Goal: Task Accomplishment & Management: Manage account settings

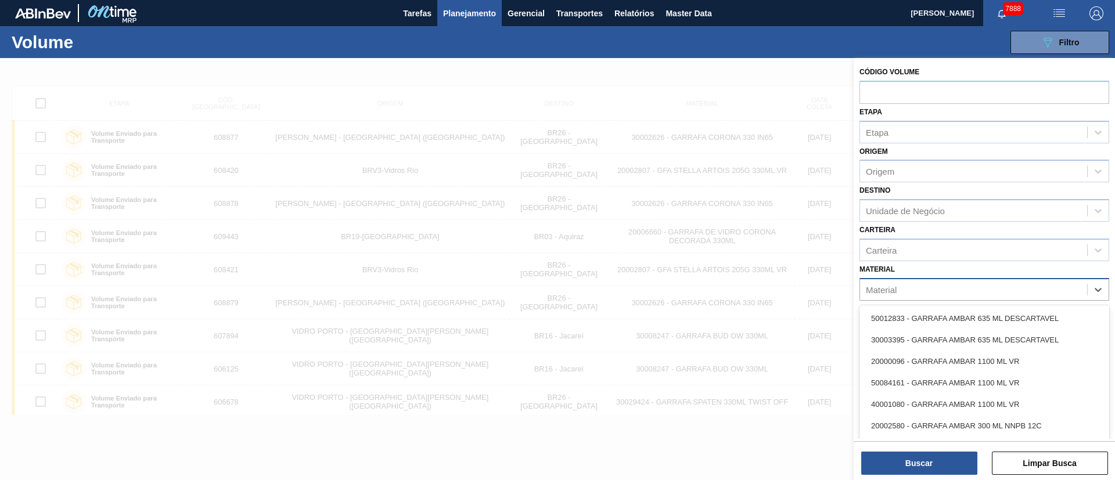
click at [912, 292] on div "Material" at bounding box center [973, 289] width 227 height 17
click at [456, 8] on span "Planejamento" at bounding box center [469, 13] width 53 height 14
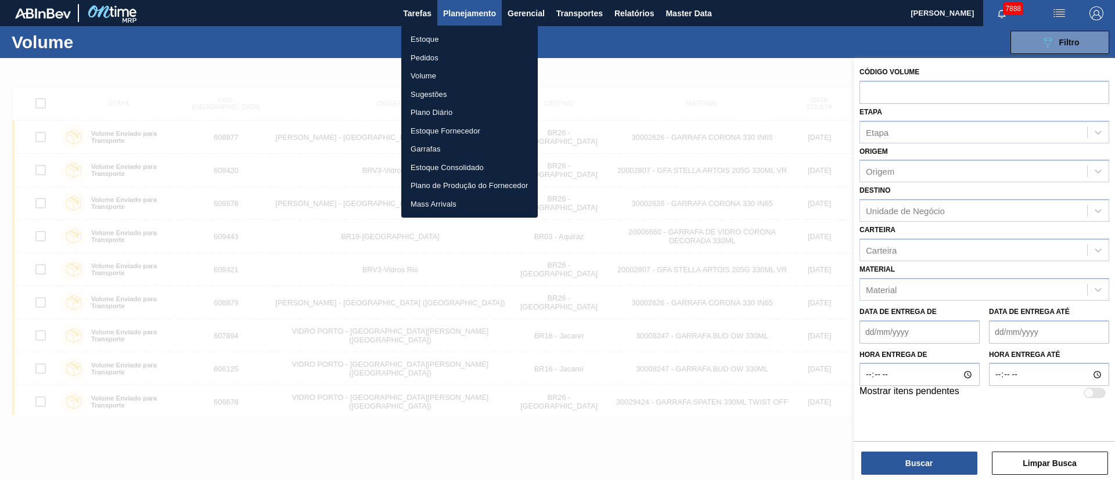
click at [427, 57] on li "Pedidos" at bounding box center [469, 58] width 136 height 19
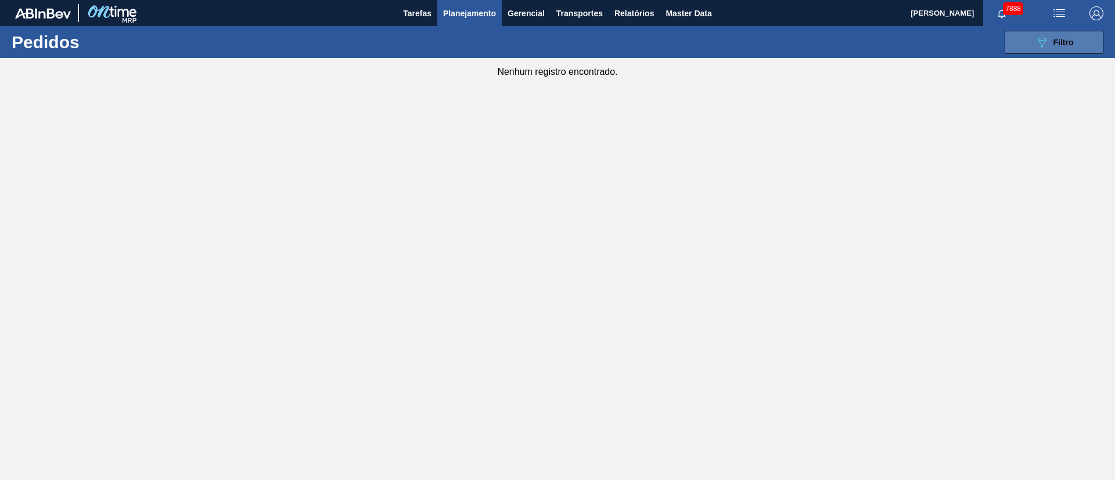
click at [1067, 45] on span "Filtro" at bounding box center [1063, 42] width 20 height 9
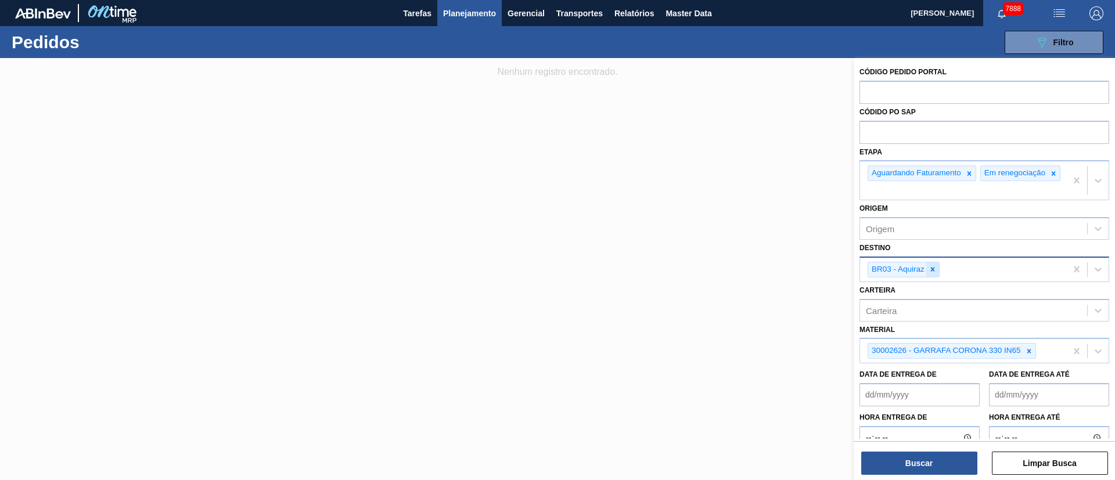
click at [934, 273] on icon at bounding box center [932, 269] width 8 height 8
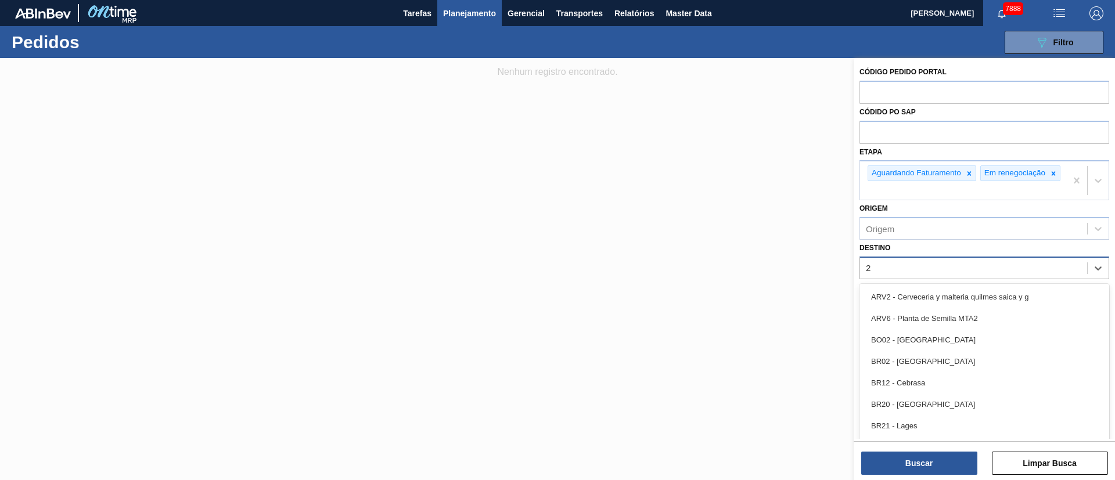
type input "26"
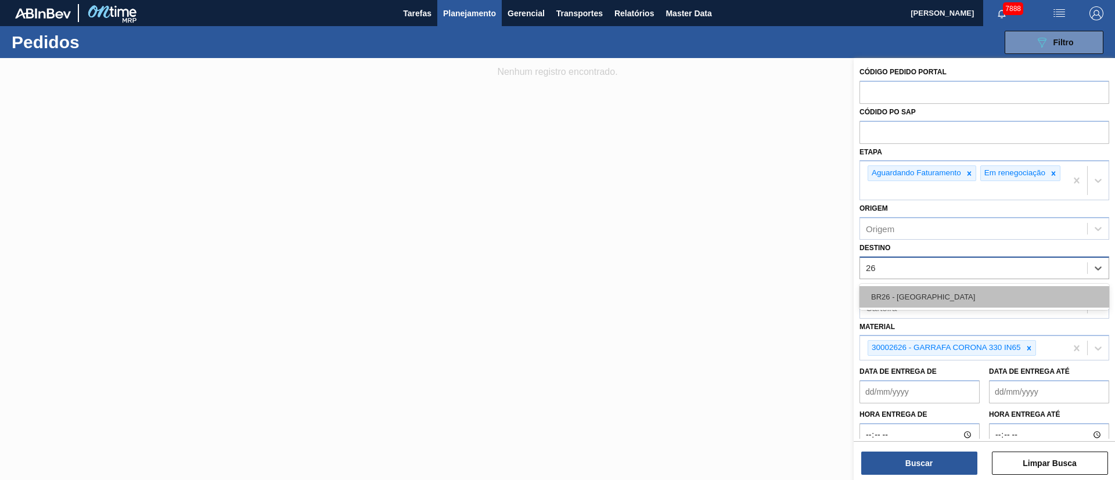
click at [916, 301] on div "BR26 - [GEOGRAPHIC_DATA]" at bounding box center [984, 296] width 250 height 21
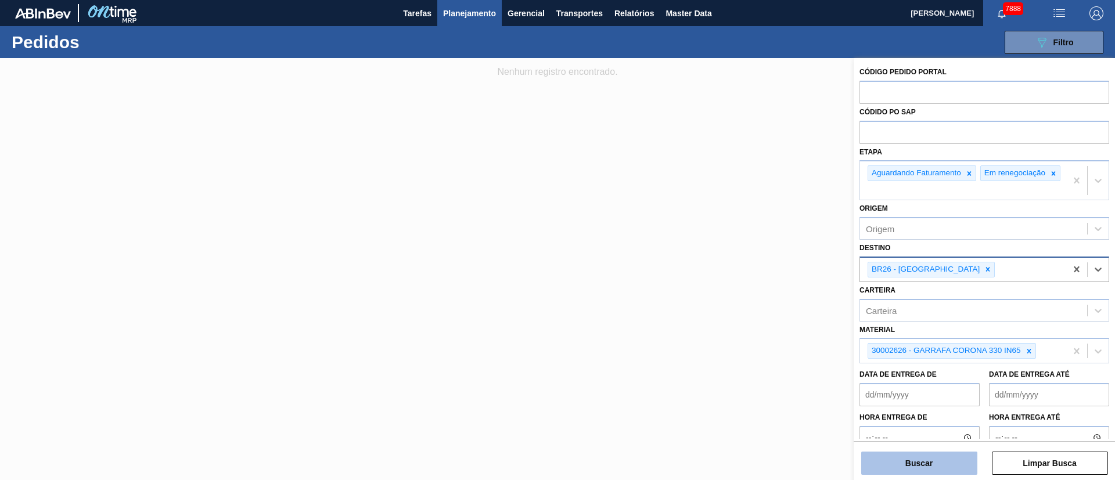
click at [908, 459] on button "Buscar" at bounding box center [919, 463] width 116 height 23
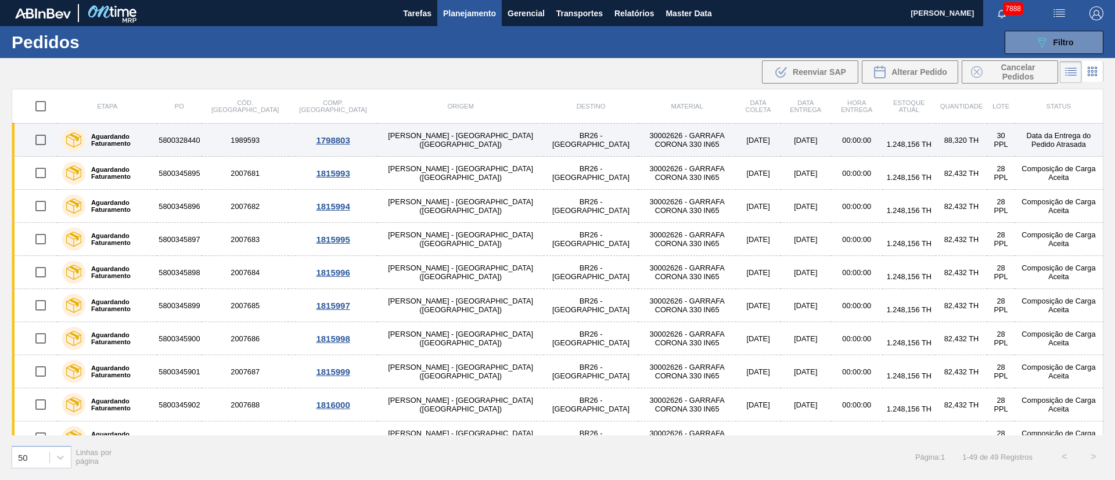
click at [41, 141] on input "checkbox" at bounding box center [40, 140] width 24 height 24
checkbox input "true"
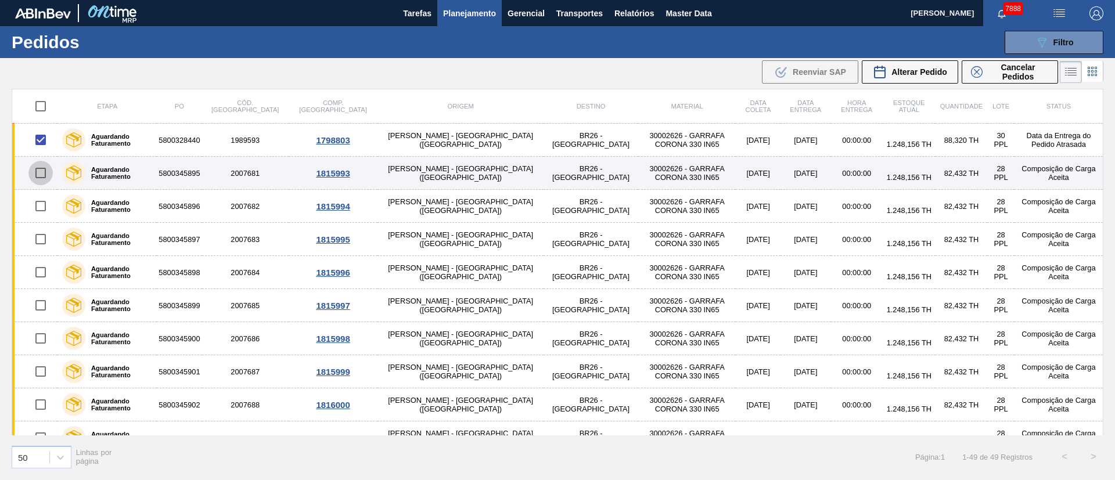
click at [37, 173] on input "checkbox" at bounding box center [40, 173] width 24 height 24
checkbox input "true"
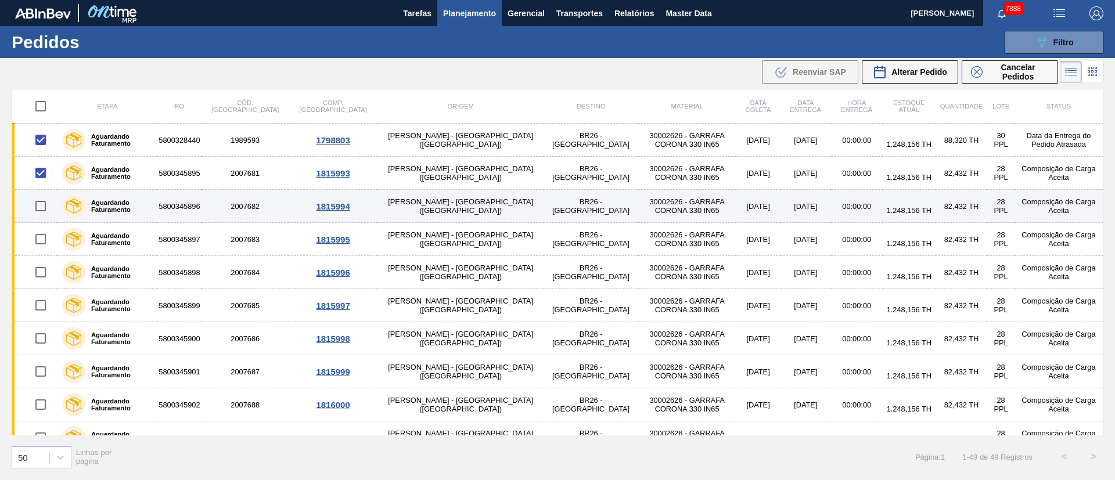
click at [41, 208] on input "checkbox" at bounding box center [40, 206] width 24 height 24
checkbox input "true"
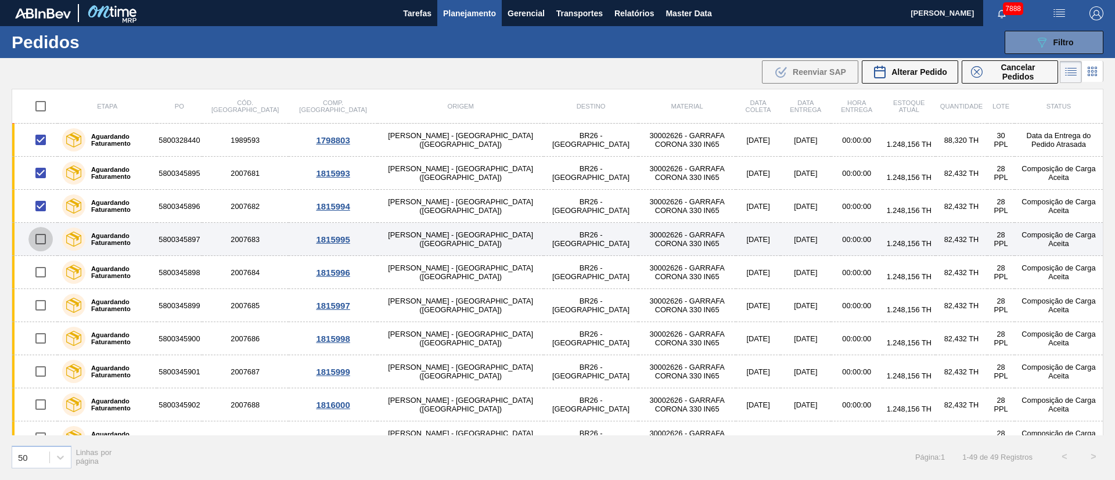
click at [45, 241] on input "checkbox" at bounding box center [40, 239] width 24 height 24
checkbox input "true"
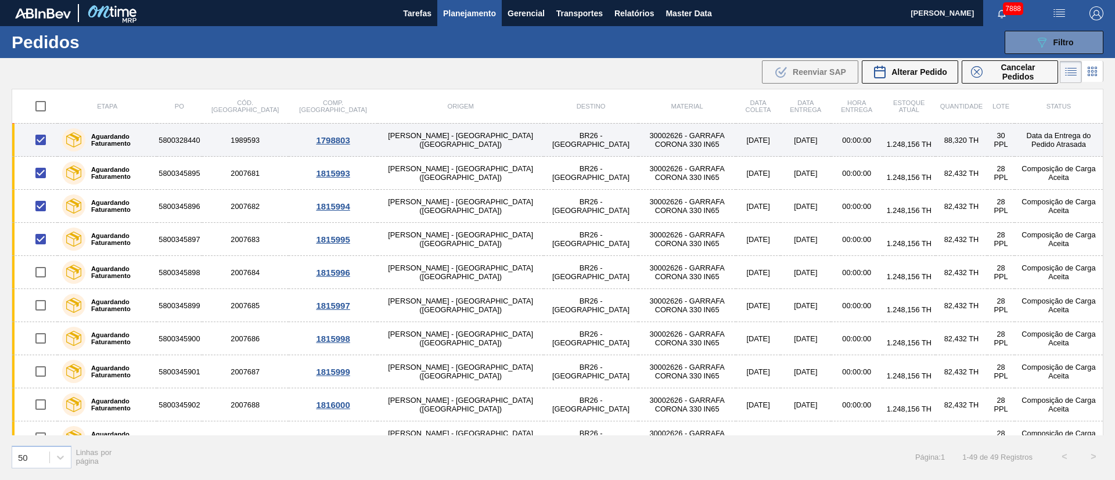
click at [41, 138] on input "checkbox" at bounding box center [40, 140] width 24 height 24
checkbox input "false"
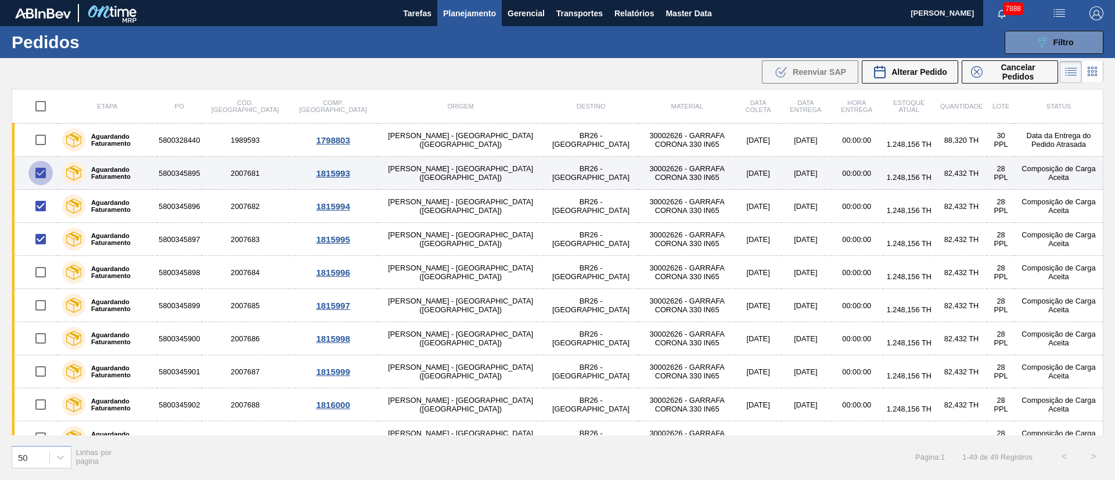
click at [38, 172] on input "checkbox" at bounding box center [40, 173] width 24 height 24
checkbox input "false"
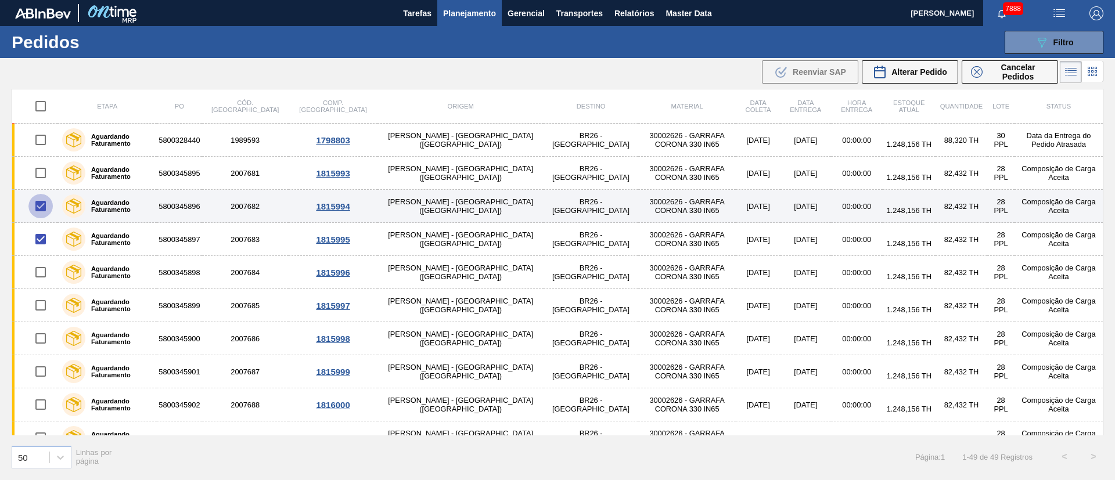
drag, startPoint x: 37, startPoint y: 197, endPoint x: 42, endPoint y: 218, distance: 21.4
click at [38, 199] on input "checkbox" at bounding box center [40, 206] width 24 height 24
checkbox input "false"
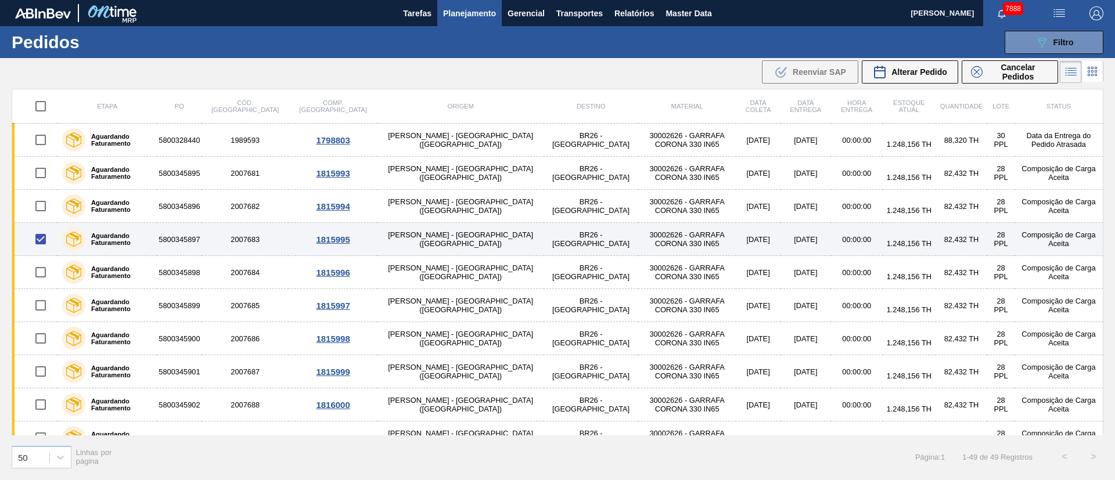
click at [41, 231] on input "checkbox" at bounding box center [40, 239] width 24 height 24
checkbox input "false"
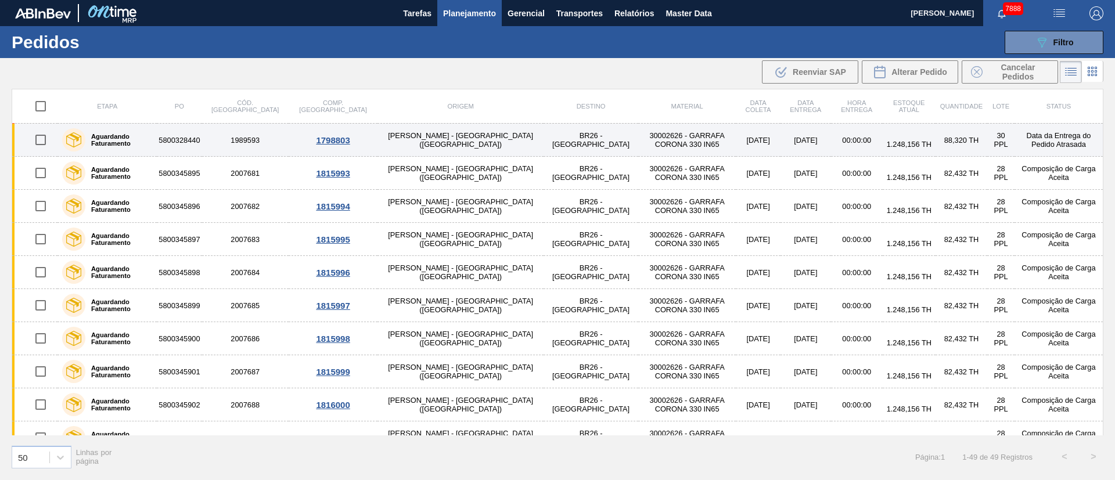
click at [43, 136] on input "checkbox" at bounding box center [40, 140] width 24 height 24
checkbox input "true"
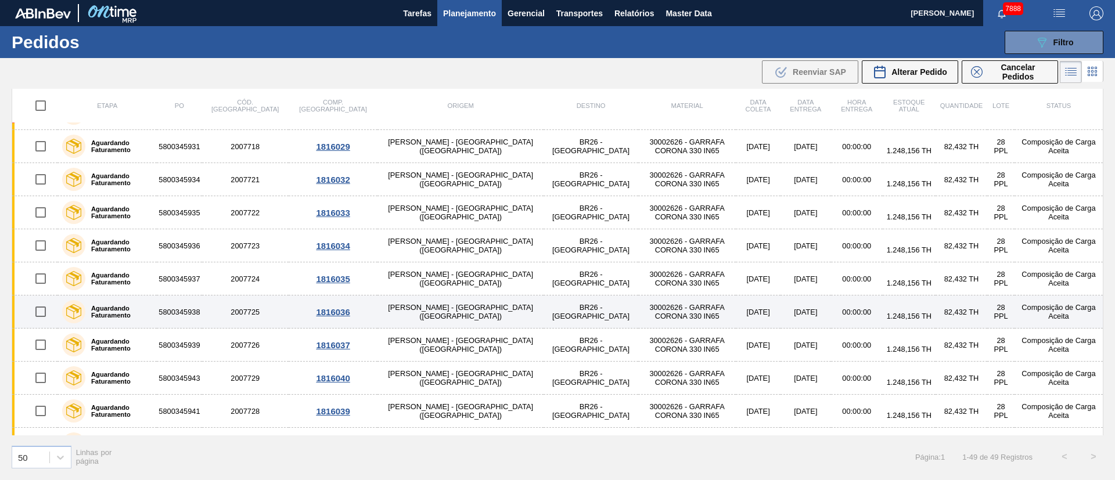
scroll to position [1310, 0]
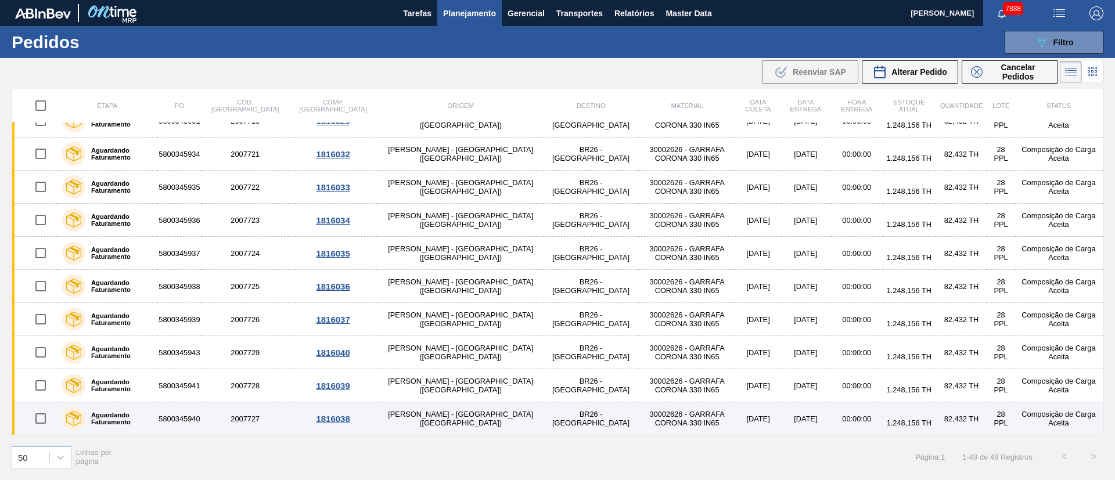
click at [46, 420] on input "checkbox" at bounding box center [40, 418] width 24 height 24
checkbox input "true"
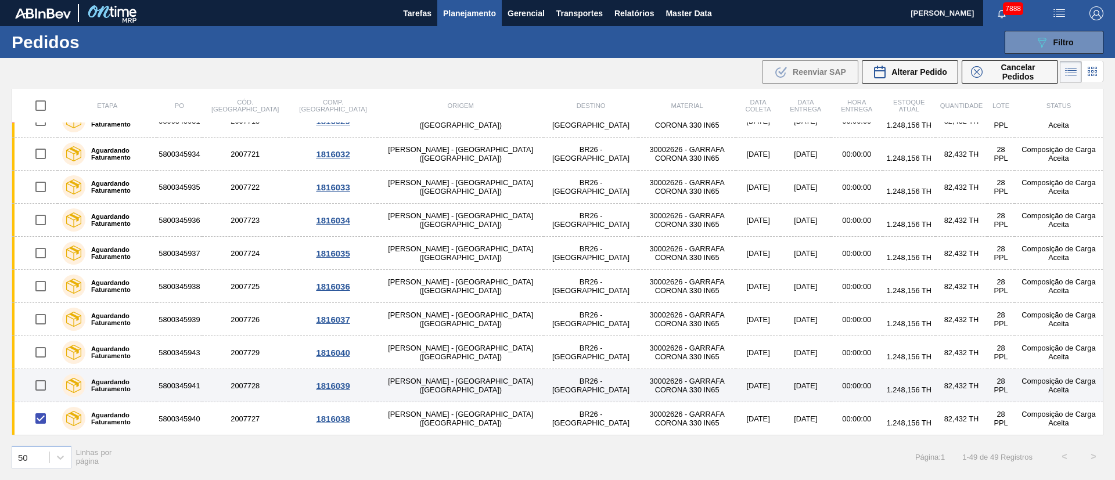
click at [37, 381] on input "checkbox" at bounding box center [40, 385] width 24 height 24
checkbox input "true"
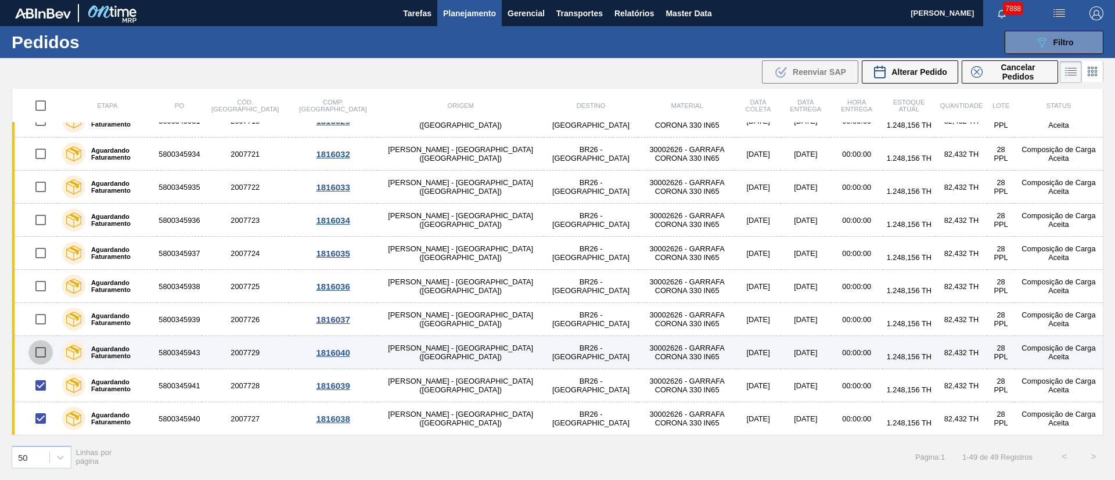
click at [40, 354] on input "checkbox" at bounding box center [40, 352] width 24 height 24
checkbox input "true"
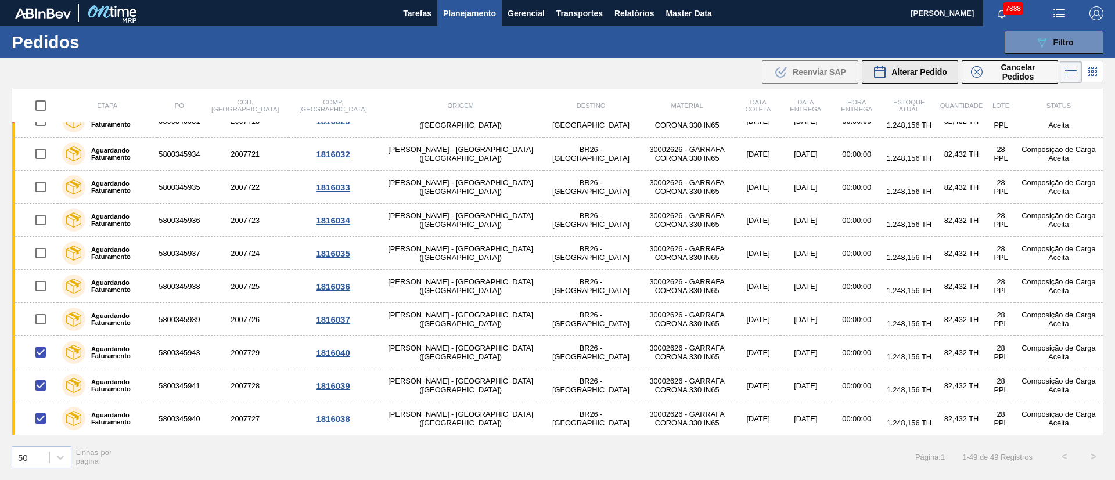
click at [935, 71] on span "Alterar Pedido" at bounding box center [919, 71] width 56 height 9
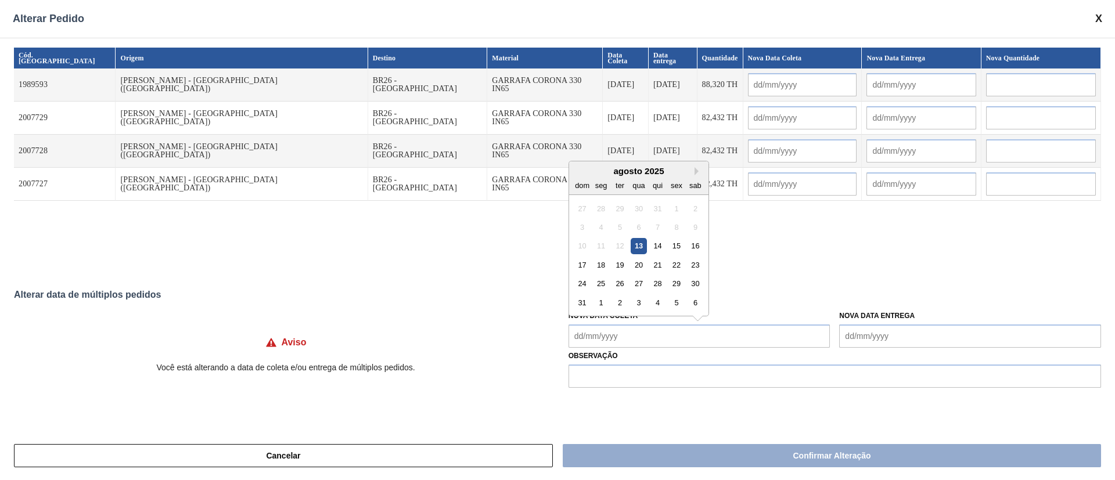
click at [600, 338] on Coleta "Nova Data Coleta" at bounding box center [699, 336] width 262 height 23
click at [643, 247] on div "13" at bounding box center [639, 246] width 16 height 16
type Coleta "[DATE]"
type input "[DATE]"
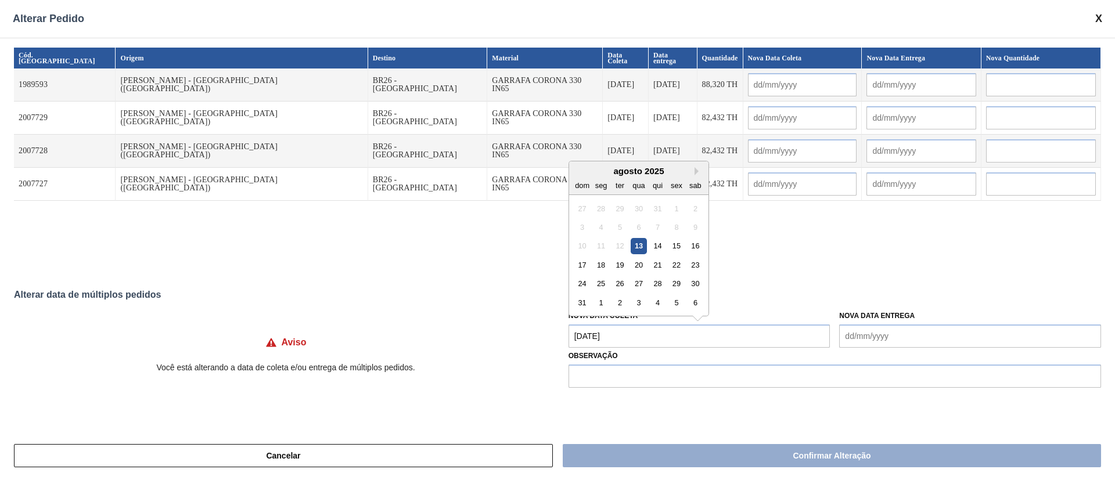
type input "[DATE]"
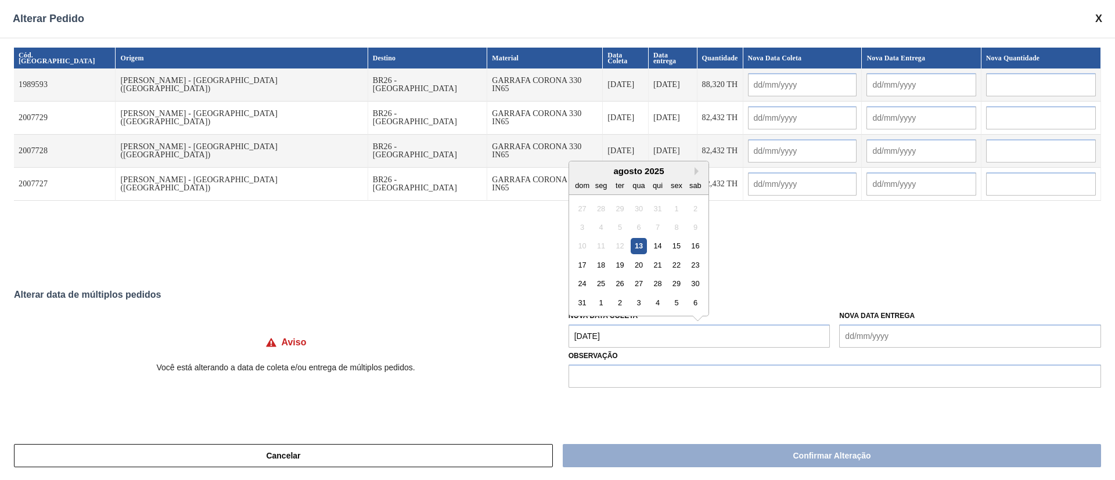
type input "[DATE]"
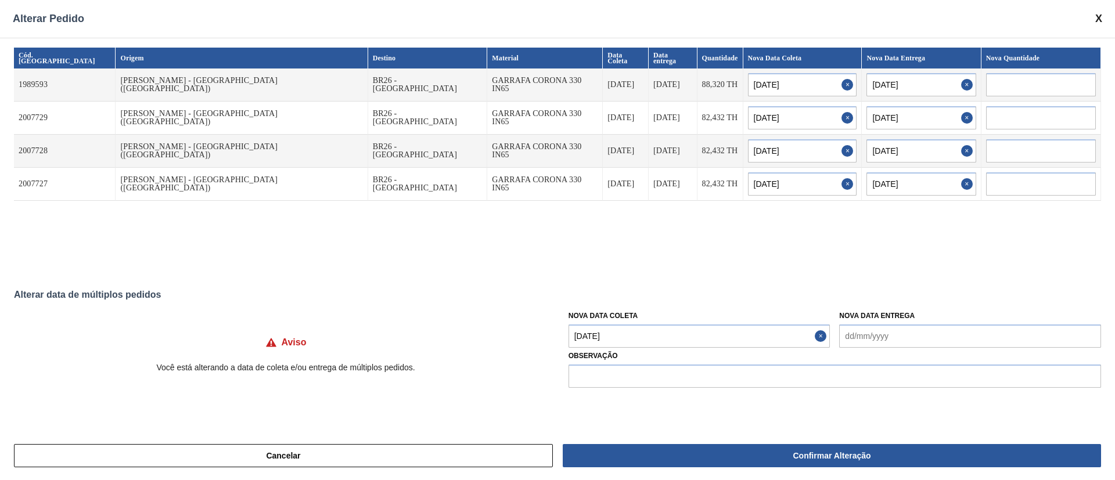
click at [628, 339] on Coleta "[DATE]" at bounding box center [699, 336] width 262 height 23
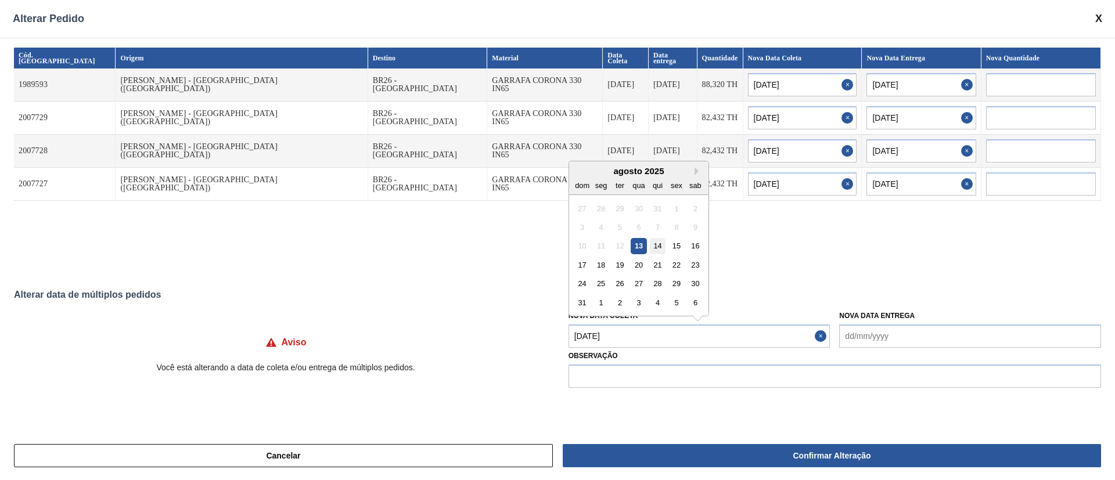
click at [659, 242] on div "14" at bounding box center [658, 246] width 16 height 16
type input "[DATE]"
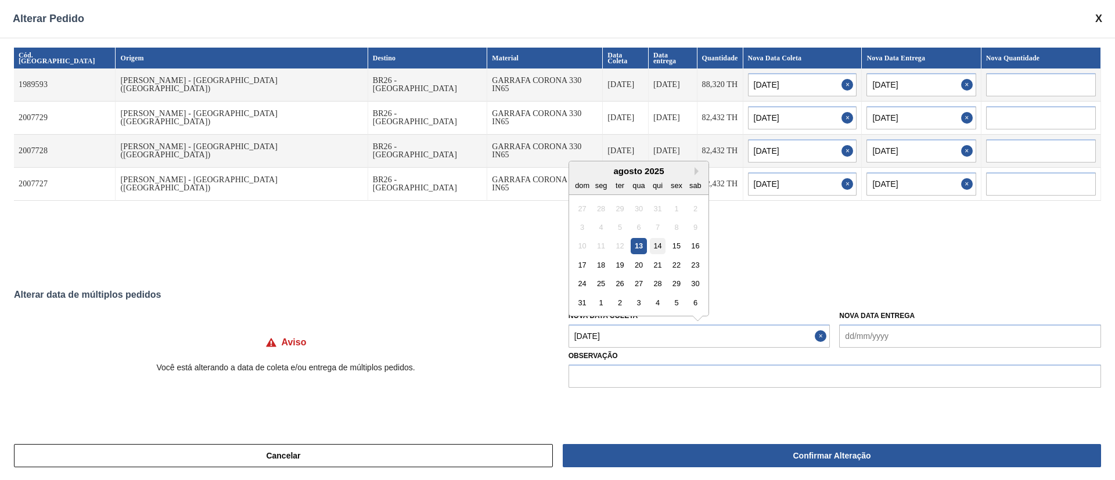
type input "[DATE]"
type Coleta "[DATE]"
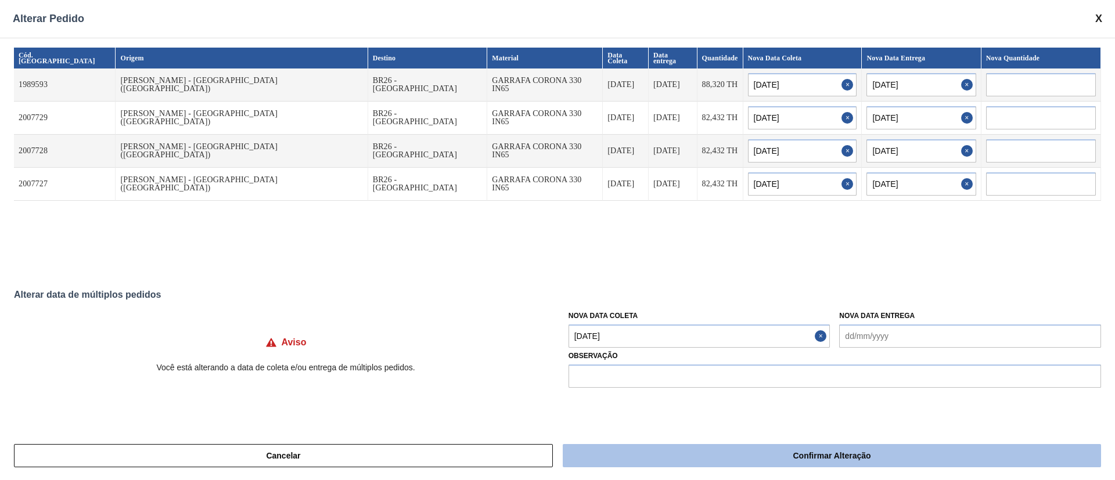
click at [696, 454] on button "Confirmar Alteração" at bounding box center [832, 455] width 538 height 23
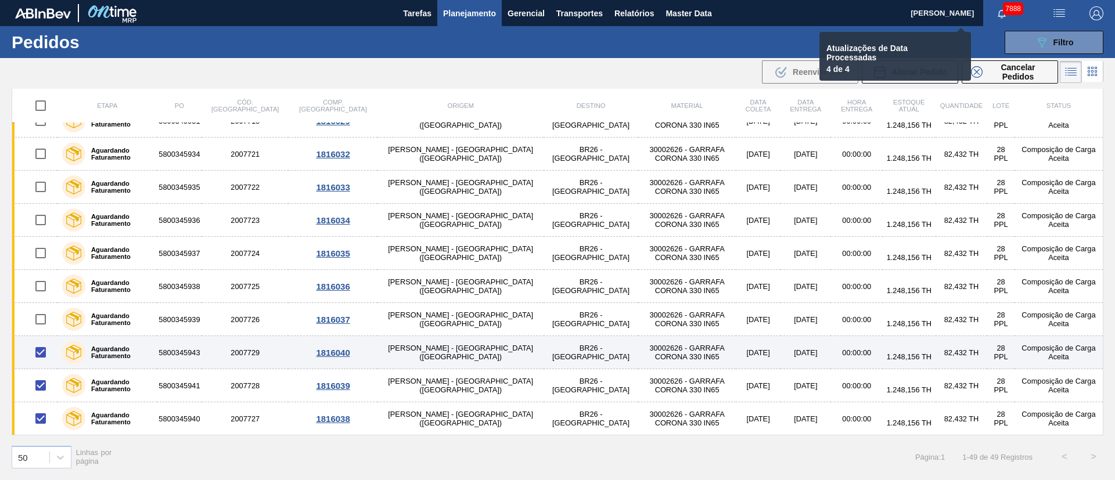
checkbox input "false"
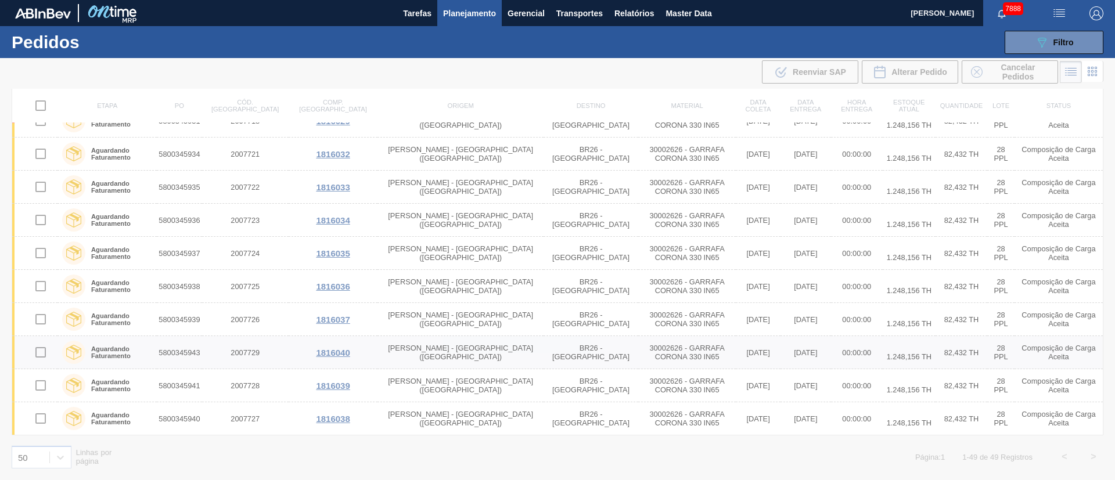
scroll to position [0, 0]
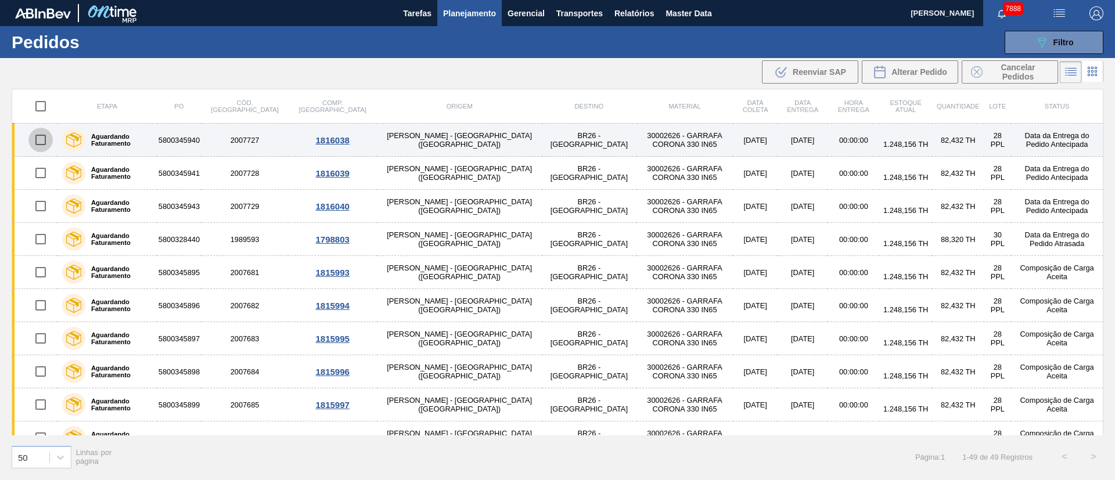
click at [44, 142] on input "checkbox" at bounding box center [40, 140] width 24 height 24
click at [41, 145] on input "checkbox" at bounding box center [40, 140] width 24 height 24
checkbox input "false"
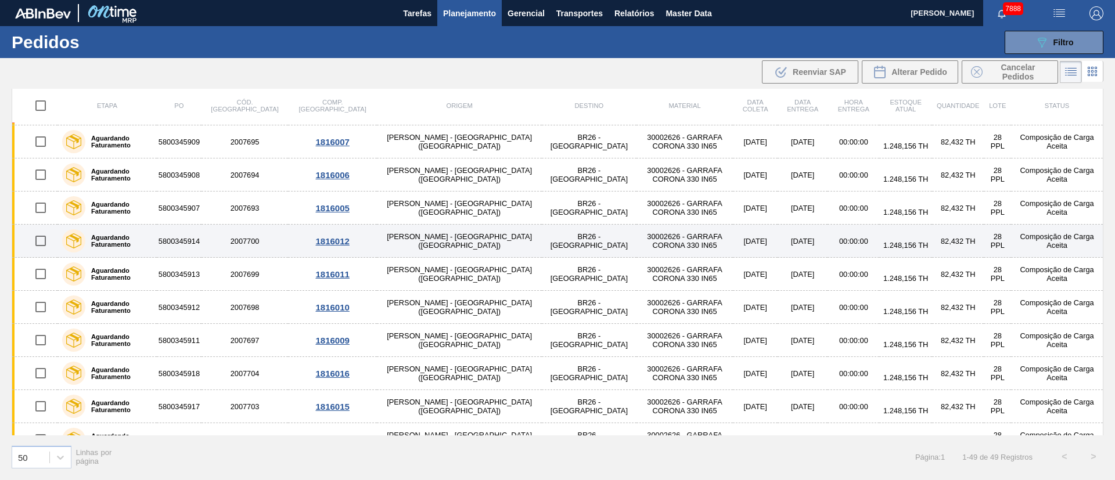
scroll to position [523, 0]
